Goal: Navigation & Orientation: Find specific page/section

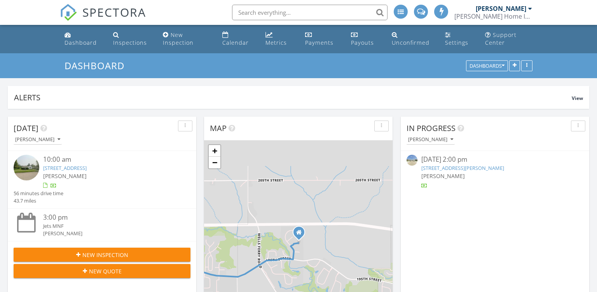
scroll to position [882, 597]
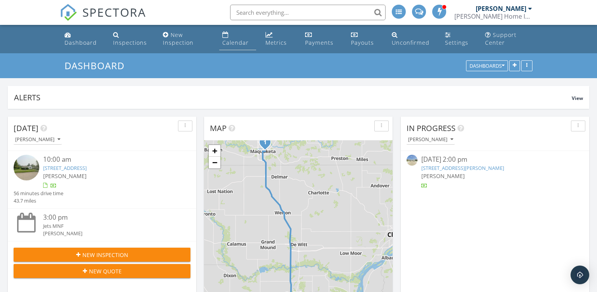
click at [224, 38] on link "Calendar" at bounding box center [237, 39] width 37 height 22
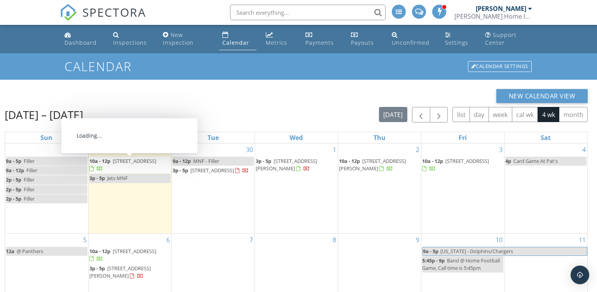
click at [128, 161] on span "109 N Dearborn St, Maquoketa 52060" at bounding box center [134, 160] width 43 height 7
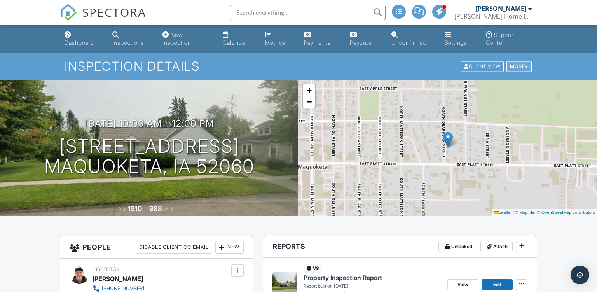
click at [521, 68] on div "More" at bounding box center [518, 66] width 25 height 10
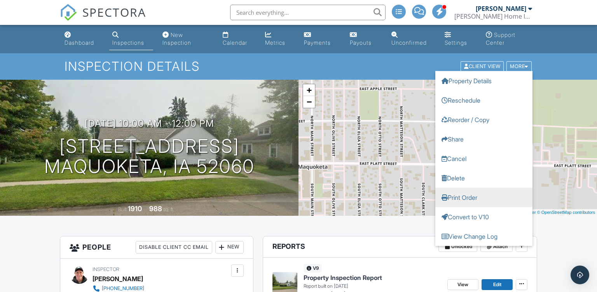
click at [462, 200] on link "Print Order" at bounding box center [483, 197] width 97 height 19
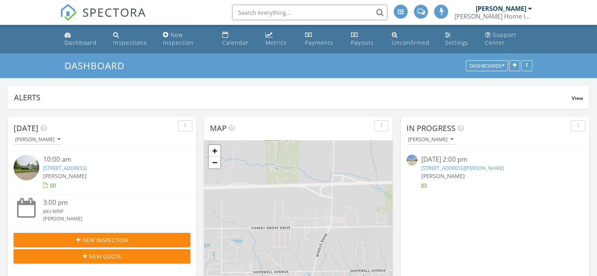
scroll to position [882, 597]
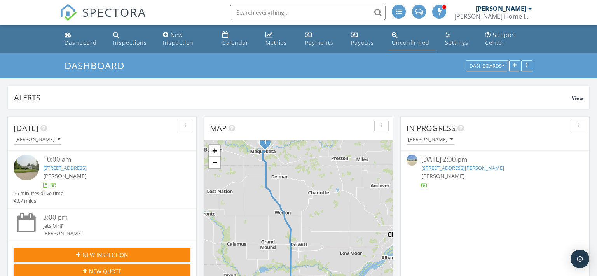
click at [406, 44] on div "Unconfirmed" at bounding box center [410, 42] width 38 height 7
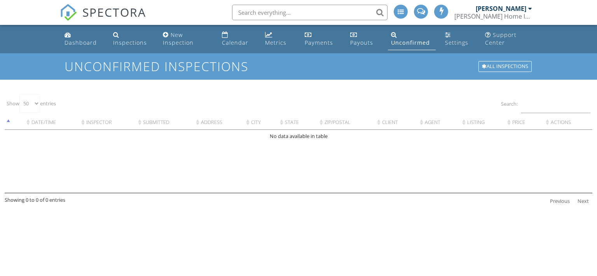
select select "50"
click at [318, 40] on div "Payments" at bounding box center [318, 42] width 28 height 7
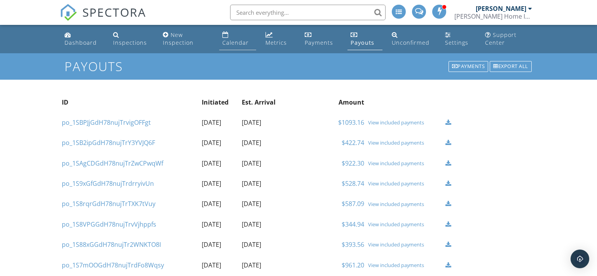
click at [223, 35] on div "Calendar" at bounding box center [225, 34] width 6 height 6
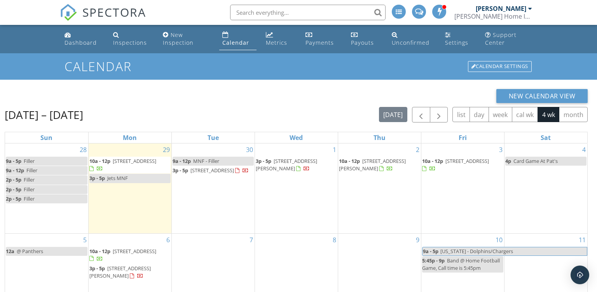
click at [291, 99] on div "New Calendar View" at bounding box center [296, 96] width 583 height 14
click at [423, 117] on span "button" at bounding box center [420, 114] width 9 height 9
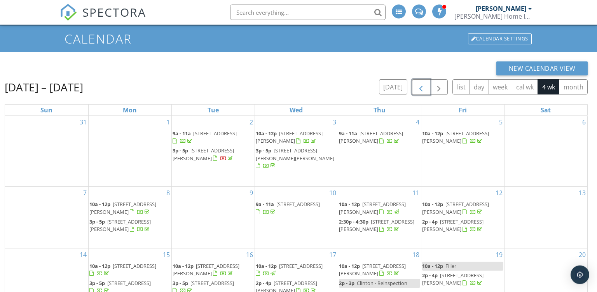
scroll to position [20, 0]
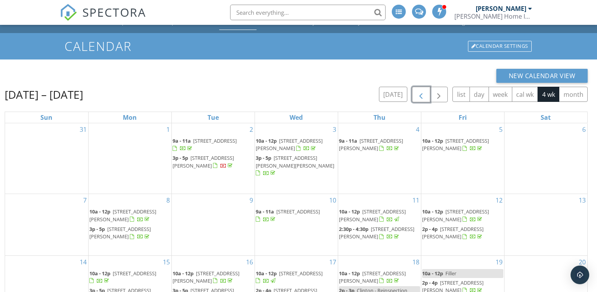
click at [424, 97] on span "button" at bounding box center [420, 94] width 9 height 9
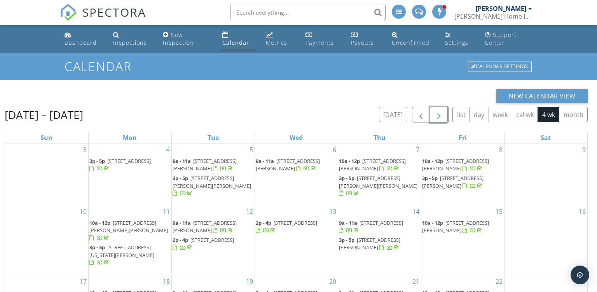
click at [443, 115] on span "button" at bounding box center [438, 114] width 9 height 9
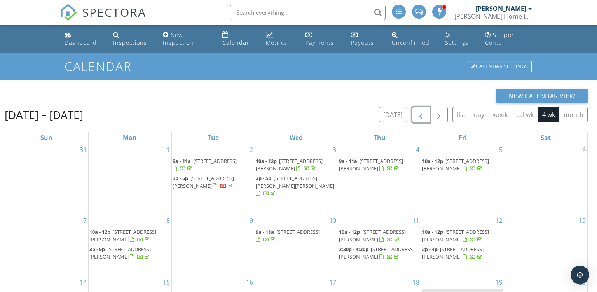
click at [423, 119] on span "button" at bounding box center [420, 114] width 9 height 9
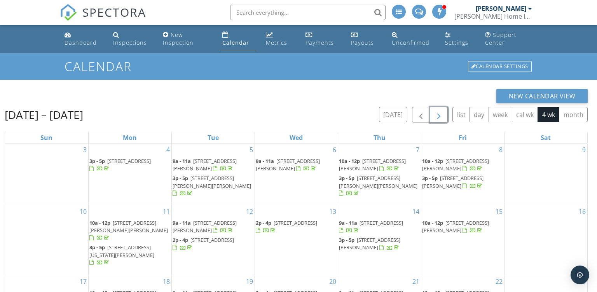
click at [437, 111] on span "button" at bounding box center [438, 114] width 9 height 9
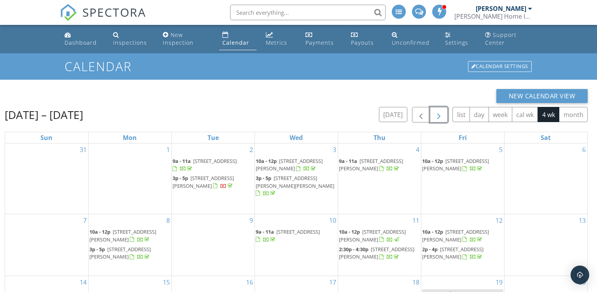
click at [440, 118] on span "button" at bounding box center [438, 114] width 9 height 9
